Goal: Feedback & Contribution: Contribute content

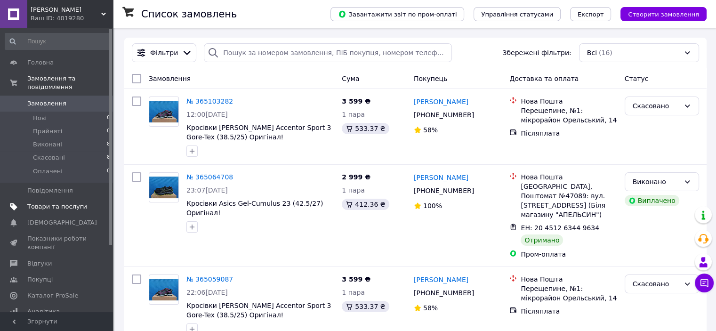
click at [70, 202] on span "Товари та послуги" at bounding box center [57, 206] width 60 height 8
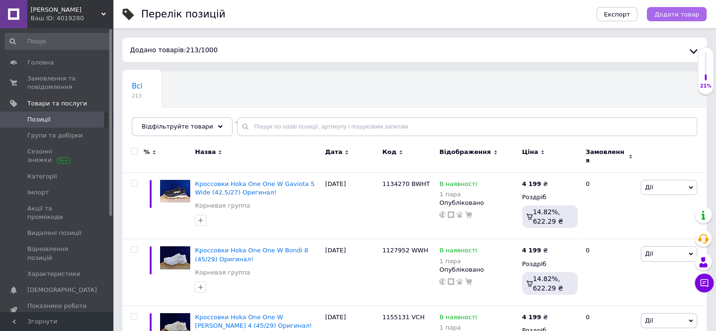
click at [672, 16] on span "Додати товар" at bounding box center [676, 14] width 45 height 7
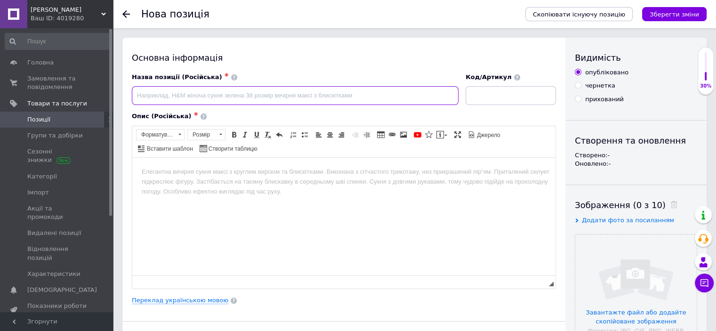
paste input "В наявності 2 шт Кросівки [PERSON_NAME] sertig ii low gore-tex (43,45) оригінал!"
drag, startPoint x: 186, startPoint y: 94, endPoint x: 119, endPoint y: 93, distance: 67.3
drag, startPoint x: 243, startPoint y: 93, endPoint x: 161, endPoint y: 87, distance: 81.7
click at [161, 87] on input "Кросівки [PERSON_NAME] sertig ii low gore-tex (43,45) оригінал!" at bounding box center [295, 95] width 327 height 19
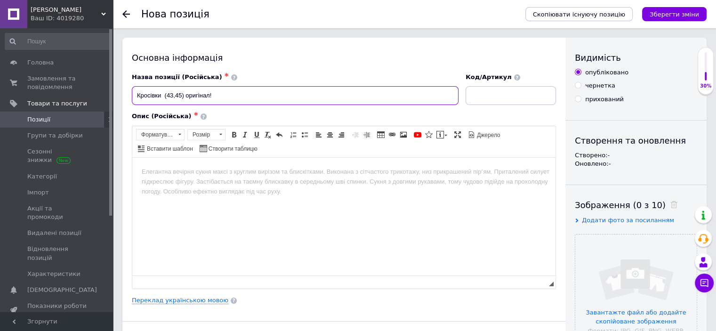
paste input "[PERSON_NAME] Sertig II Low Gore-Tex"
type input "Кросівки [PERSON_NAME] Sertig II Low Gore-Tex (43,45) Оригінал!"
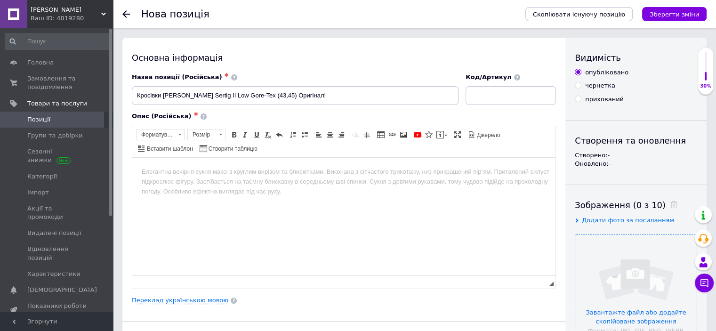
click at [649, 262] on input "file" at bounding box center [635, 294] width 121 height 121
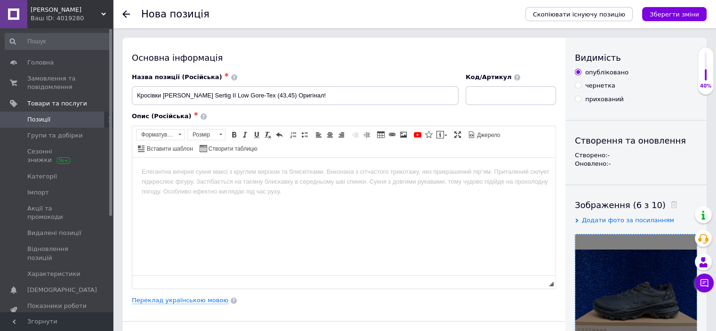
click at [199, 177] on html at bounding box center [343, 171] width 423 height 29
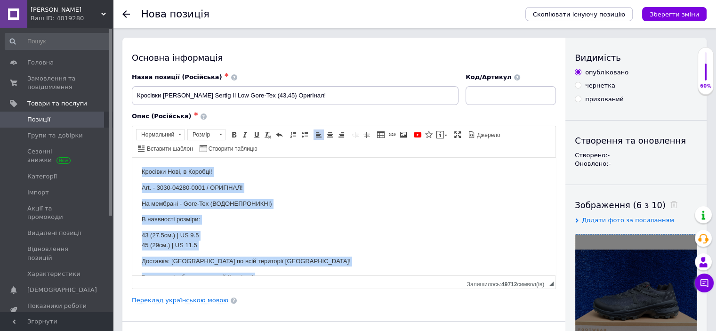
drag, startPoint x: 226, startPoint y: 262, endPoint x: 132, endPoint y: 155, distance: 142.5
click at [132, 157] on html "Кросівки Нові, в Коробці! Art. - 3030-04280-0001 / ОРИГІНАЛ! На мембрані - Gore…" at bounding box center [343, 229] width 423 height 144
drag, startPoint x: 181, startPoint y: 136, endPoint x: 43, endPoint y: 11, distance: 185.3
click at [181, 136] on span at bounding box center [179, 134] width 9 height 10
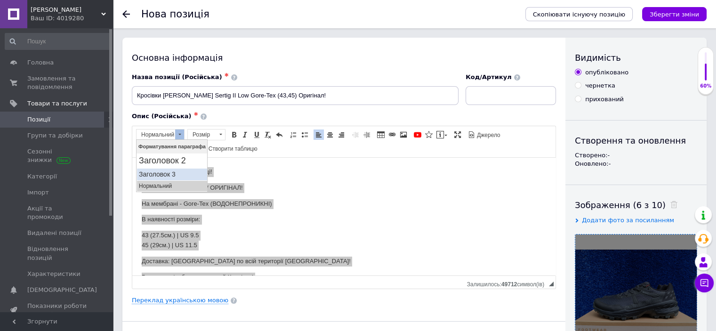
click at [170, 172] on h3 "Заголовок 3" at bounding box center [171, 174] width 66 height 8
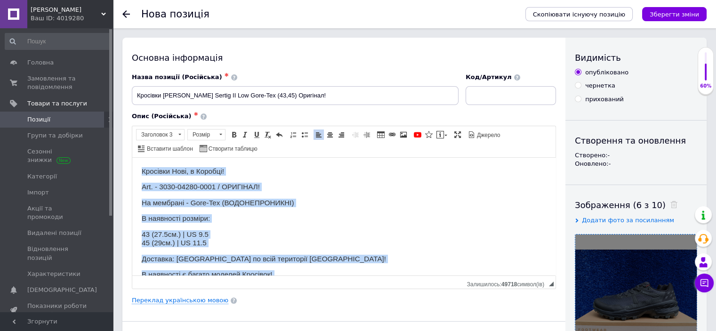
scroll to position [9, 0]
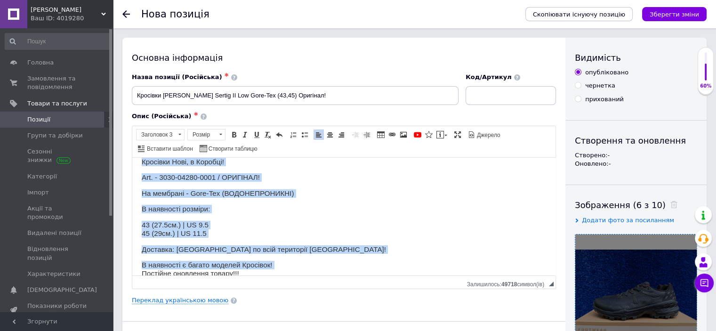
click at [269, 234] on h3 "43 (27.5см.) | US 9.5 45 (29см.) | US 11.5" at bounding box center [344, 228] width 404 height 17
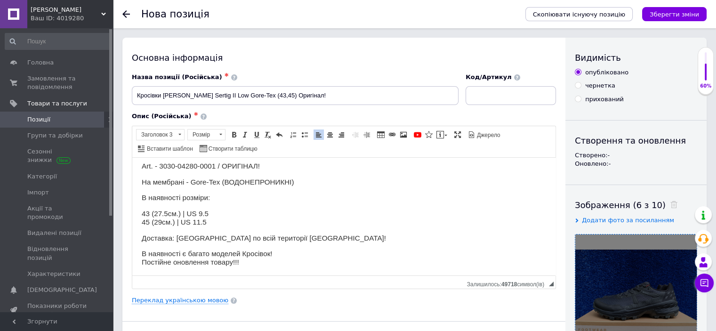
scroll to position [0, 0]
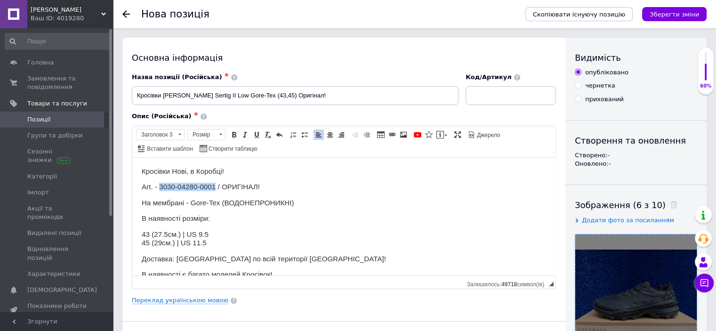
drag, startPoint x: 160, startPoint y: 183, endPoint x: 209, endPoint y: 183, distance: 49.0
click at [209, 183] on h3 "Art. - 3030-04280-0001 / ОРИГІНАЛ!" at bounding box center [344, 186] width 404 height 8
click at [239, 200] on span "Копіювати" at bounding box center [238, 200] width 36 height 11
copy h3 "3030-04280-0001"
click at [514, 92] on input at bounding box center [511, 95] width 90 height 19
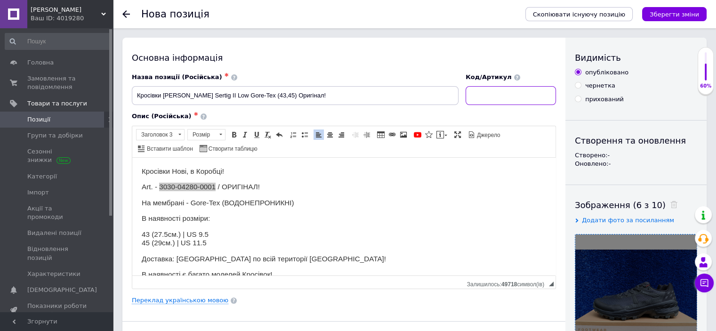
paste input "3030-04280-0001"
type input "3030-04280-0001"
click at [300, 186] on h3 "Art. - 3030-04280-0001 / ОРИГІНАЛ!" at bounding box center [344, 186] width 404 height 8
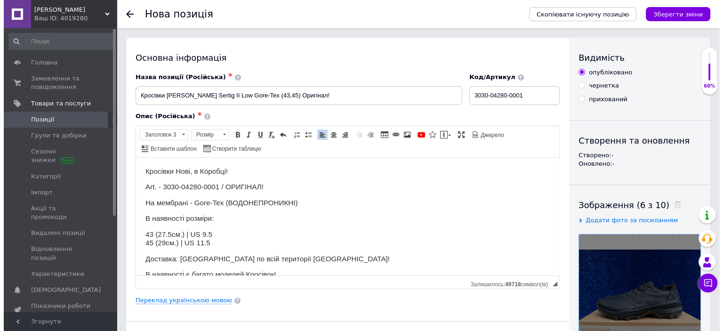
scroll to position [21, 0]
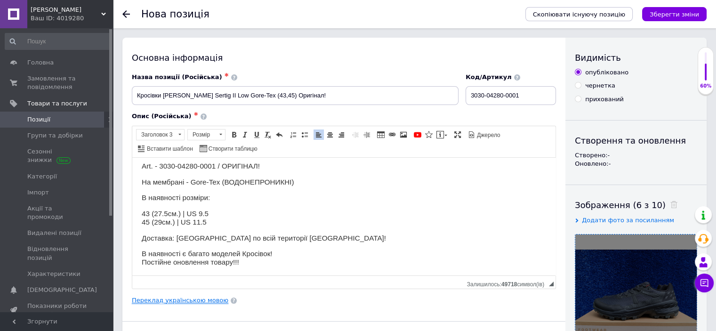
click at [189, 300] on link "Переклад українською мовою" at bounding box center [180, 301] width 97 height 8
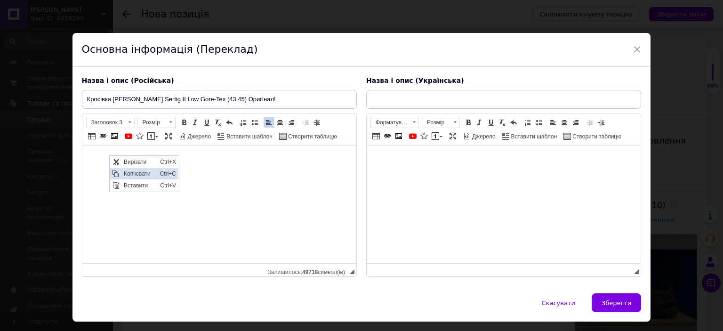
click at [152, 172] on span "Копіювати" at bounding box center [139, 173] width 36 height 11
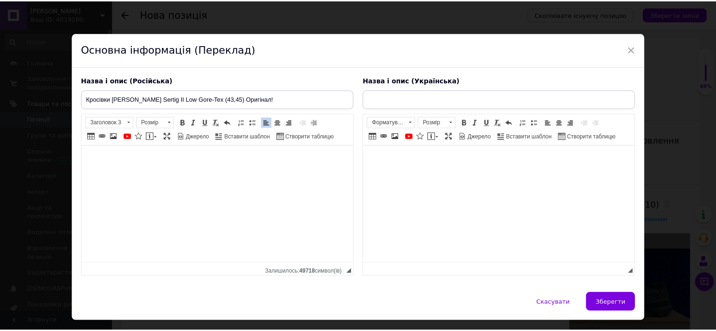
scroll to position [0, 0]
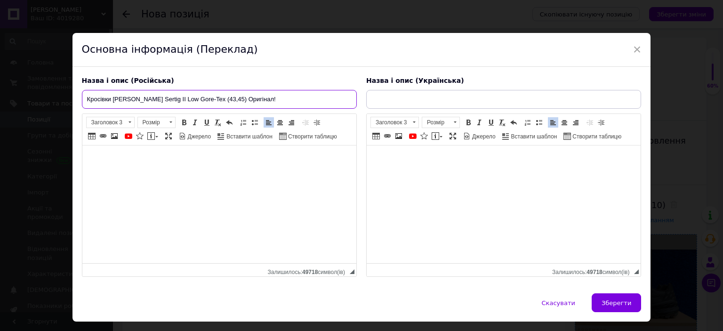
drag, startPoint x: 262, startPoint y: 100, endPoint x: 81, endPoint y: 95, distance: 181.3
click at [66, 93] on div "× Основна інформація (Переклад) Назва і опис (Російська) Кросівки [PERSON_NAME]…" at bounding box center [361, 165] width 723 height 331
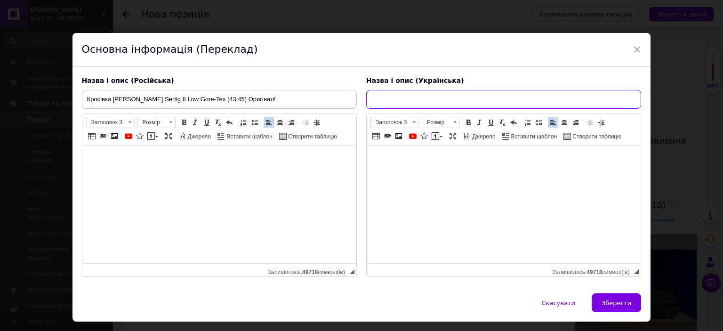
click at [424, 99] on input "text" at bounding box center [503, 99] width 275 height 19
paste input "Кросівки [PERSON_NAME] Sertig II Low Gore-Tex (43,45) Оригінал!"
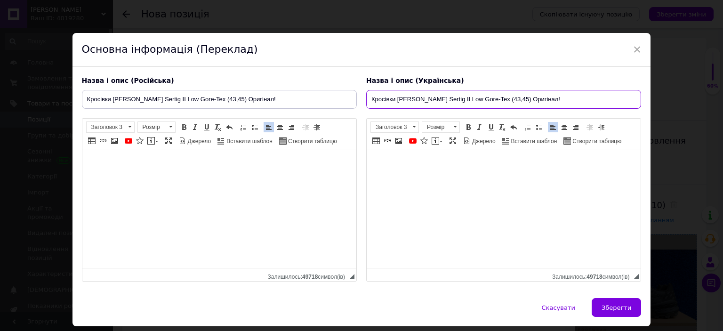
type input "Кросівки [PERSON_NAME] Sertig II Low Gore-Tex (43,45) Оригінал!"
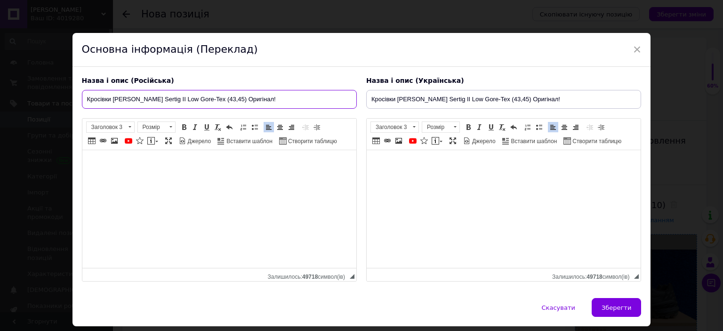
click at [100, 97] on input "Кросівки [PERSON_NAME] Sertig II Low Gore-Tex (43,45) Оригінал!" at bounding box center [219, 99] width 275 height 19
click at [244, 98] on input "Кроссовки [PERSON_NAME] Sertig II Low Gore-Tex (43,45) Оригінал!" at bounding box center [219, 99] width 275 height 19
type input "Кроссовки [PERSON_NAME] Sertig II Low Gore-Tex (43,45) Оригинал!"
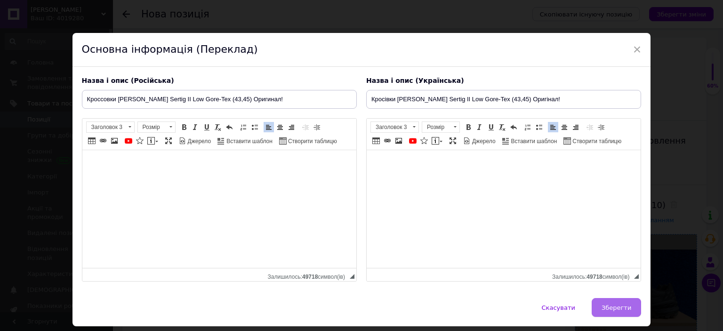
click at [611, 306] on span "Зберегти" at bounding box center [617, 307] width 30 height 7
type input "Кроссовки [PERSON_NAME] Sertig II Low Gore-Tex (43,45) Оригинал!"
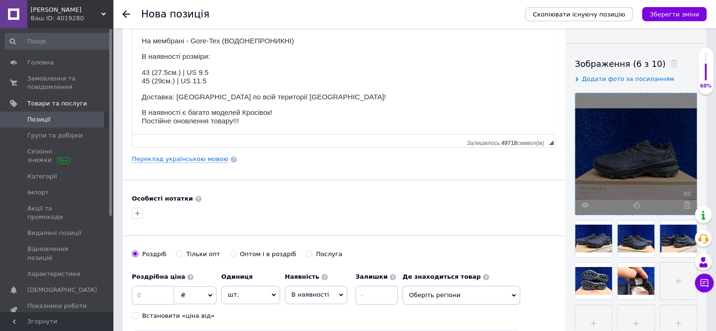
scroll to position [235, 0]
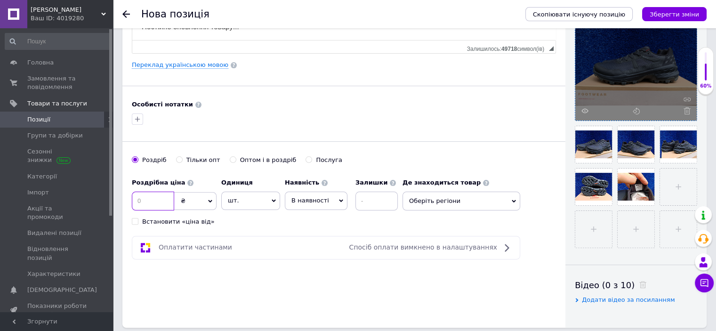
click at [134, 203] on input at bounding box center [153, 201] width 42 height 19
type input "5499"
click at [264, 205] on span "шт." at bounding box center [250, 201] width 59 height 18
click at [243, 294] on li "пара" at bounding box center [251, 296] width 58 height 13
click at [389, 200] on input at bounding box center [376, 201] width 42 height 19
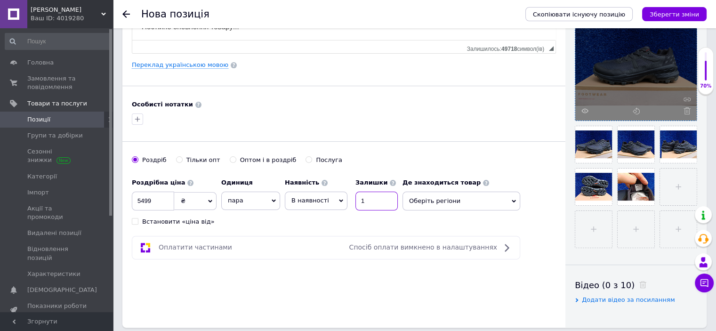
type input "1"
click at [426, 198] on span "Оберіть регіони" at bounding box center [462, 201] width 118 height 19
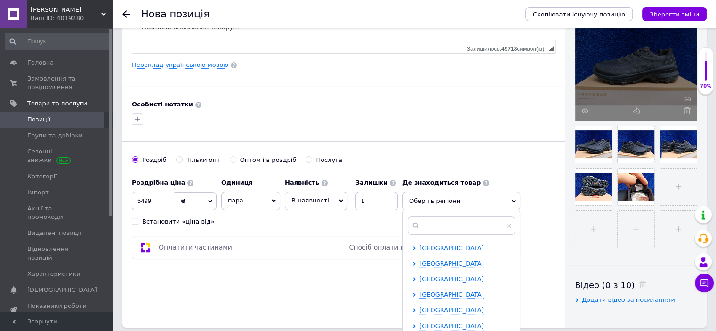
scroll to position [194, 0]
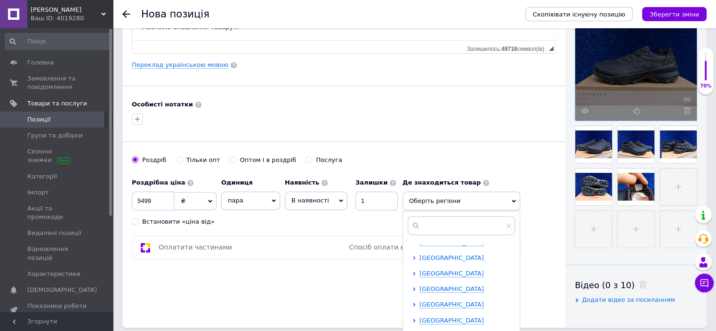
click at [450, 254] on span "[GEOGRAPHIC_DATA]" at bounding box center [451, 257] width 64 height 7
click at [421, 321] on input "checkbox" at bounding box center [422, 320] width 6 height 6
checkbox input "true"
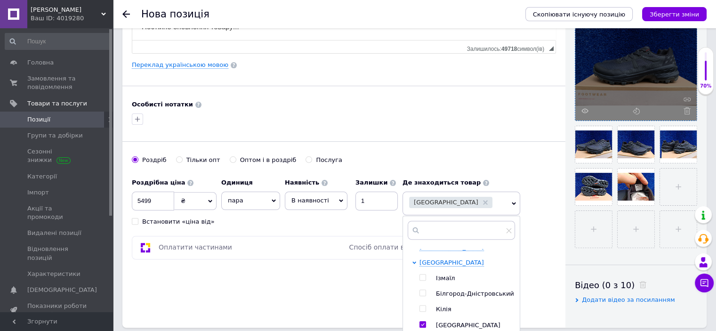
click at [338, 242] on div "Оплатити частинами Спосіб оплати вимкнено в налаштуваннях" at bounding box center [326, 247] width 380 height 11
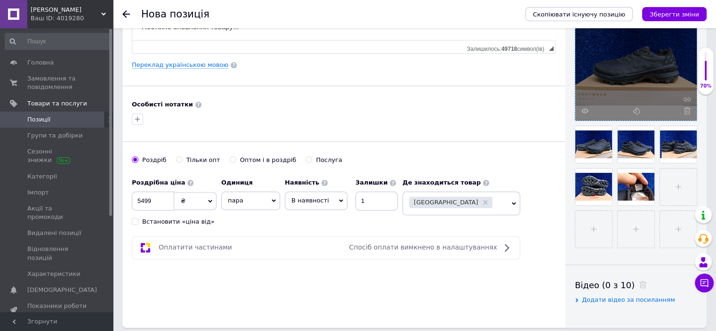
scroll to position [377, 0]
